Goal: Task Accomplishment & Management: Use online tool/utility

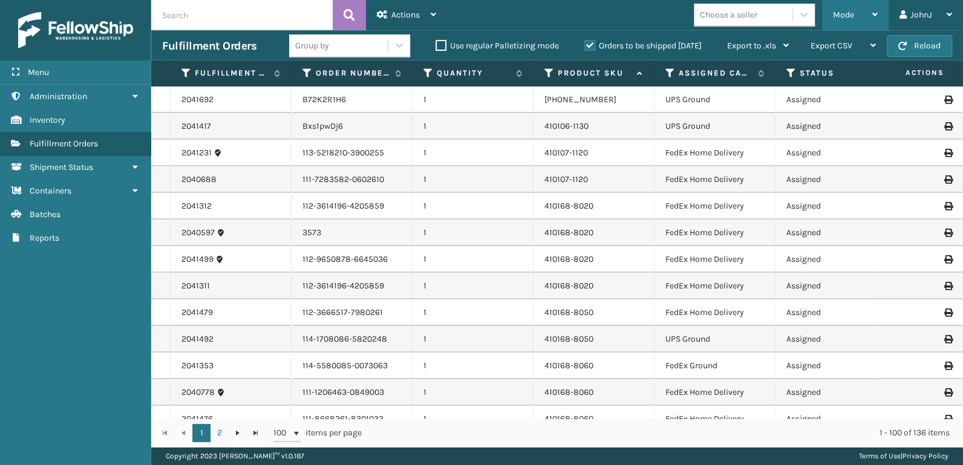
click at [840, 11] on span "Mode" at bounding box center [843, 15] width 21 height 10
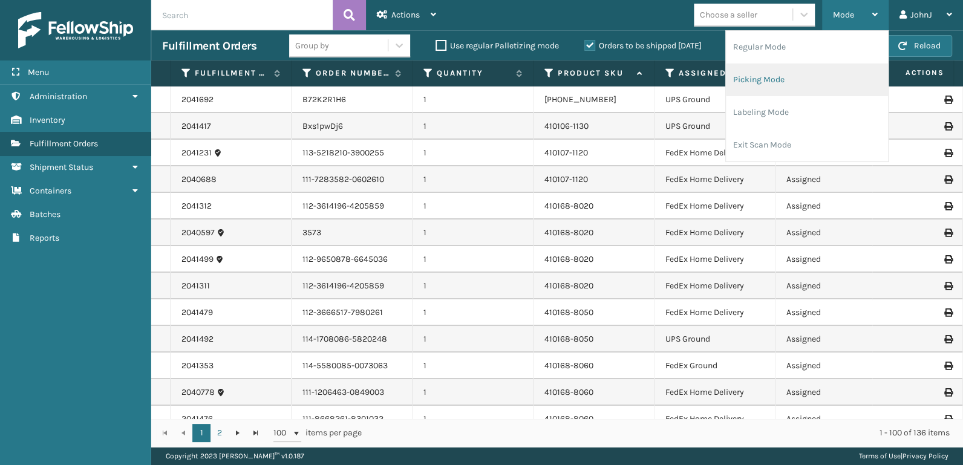
click at [769, 83] on li "Picking Mode" at bounding box center [807, 79] width 162 height 33
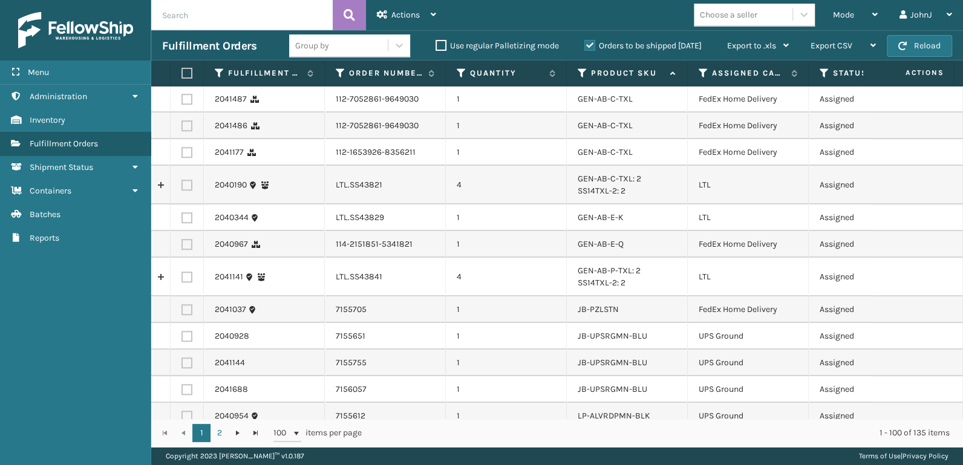
scroll to position [756, 0]
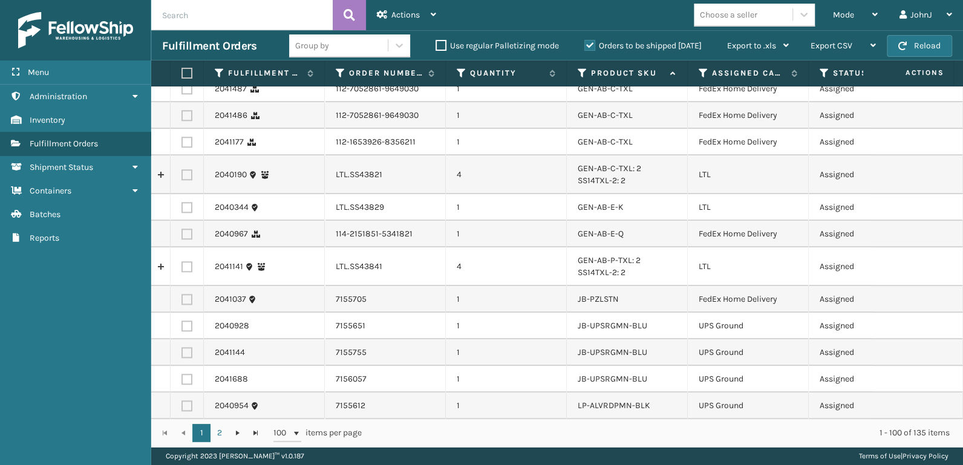
drag, startPoint x: 184, startPoint y: 169, endPoint x: 185, endPoint y: 178, distance: 9.1
click at [184, 170] on label at bounding box center [186, 174] width 11 height 11
click at [182, 170] on input "checkbox" at bounding box center [181, 173] width 1 height 8
checkbox input "true"
click at [184, 209] on label at bounding box center [186, 207] width 11 height 11
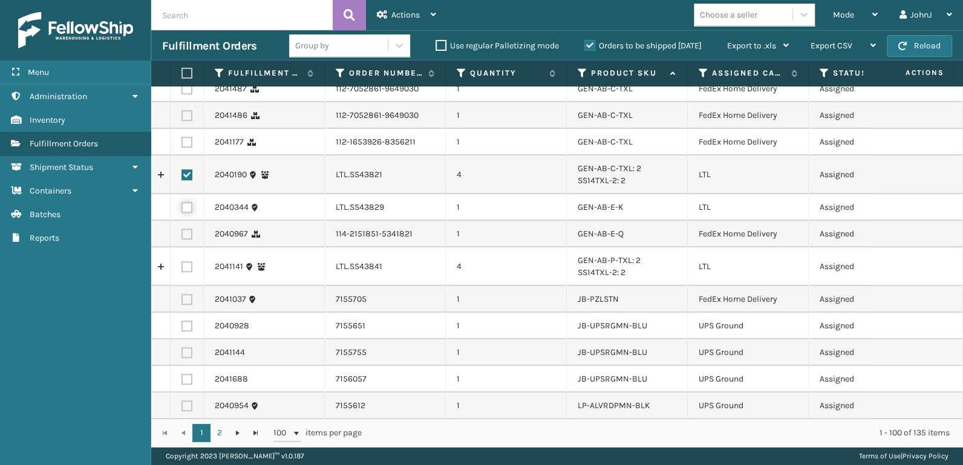
click at [182, 209] on input "checkbox" at bounding box center [181, 206] width 1 height 8
checkbox input "true"
click at [184, 267] on label at bounding box center [186, 266] width 11 height 11
click at [182, 267] on input "checkbox" at bounding box center [181, 265] width 1 height 8
checkbox input "true"
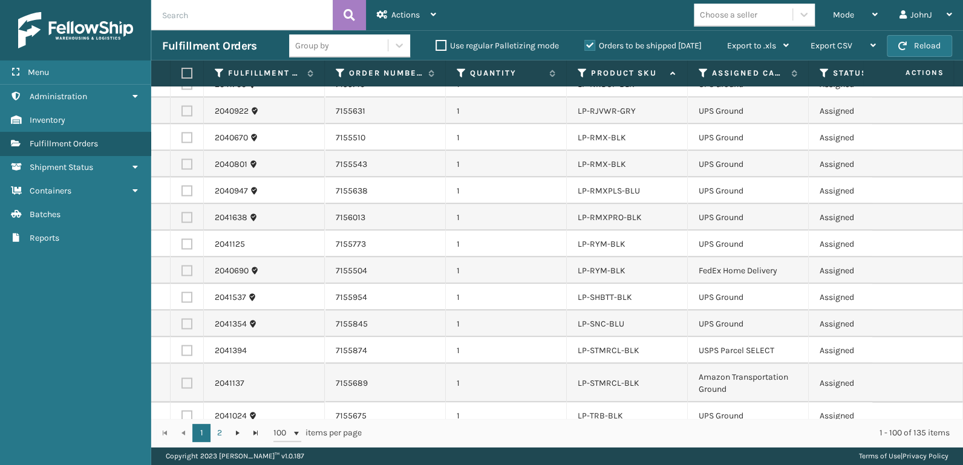
scroll to position [1448, 0]
click at [414, 23] on div "Actions" at bounding box center [406, 15] width 59 height 30
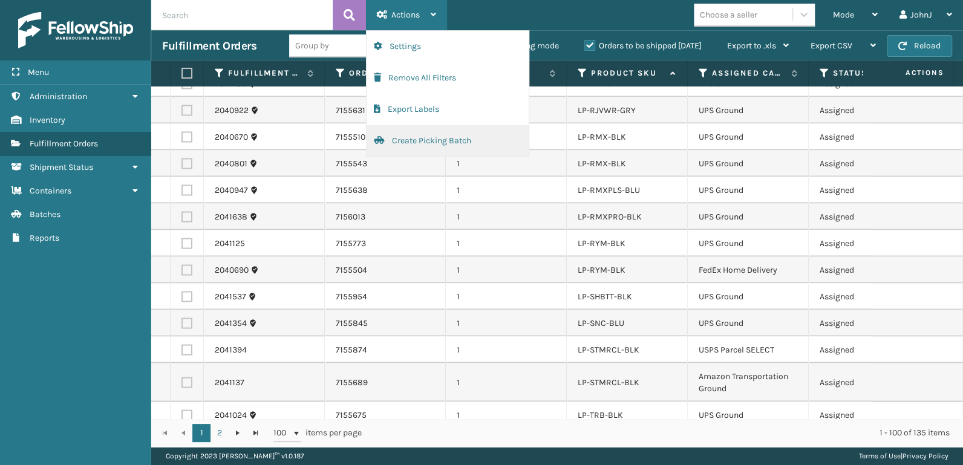
click at [434, 143] on button "Create Picking Batch" at bounding box center [447, 140] width 162 height 31
